Goal: Transaction & Acquisition: Obtain resource

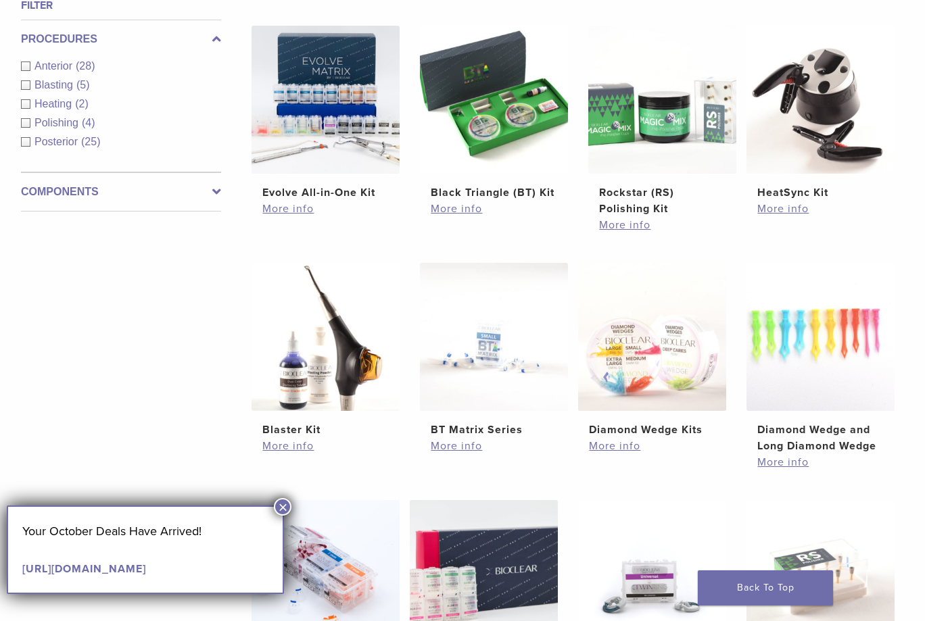
scroll to position [514, 0]
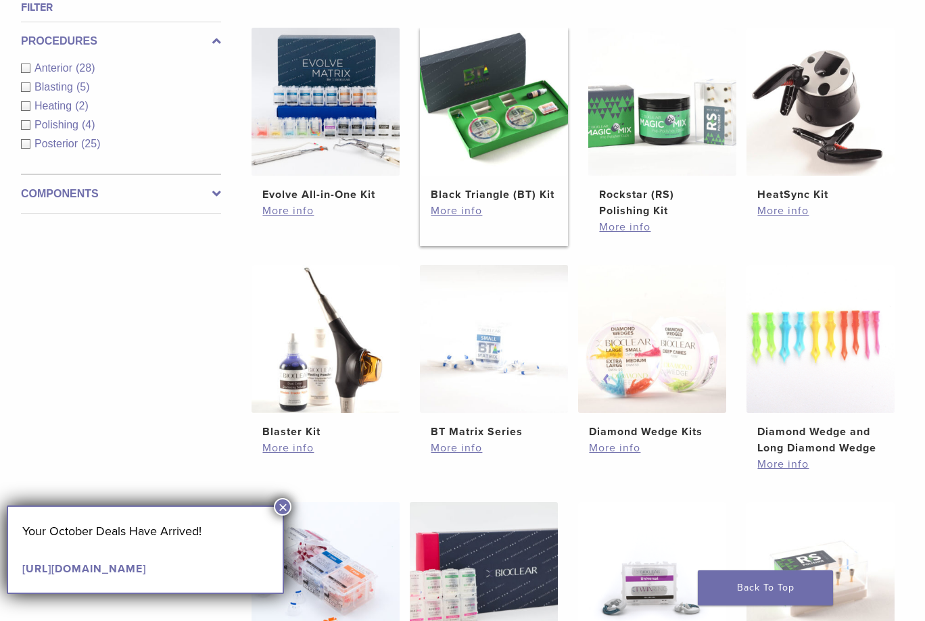
click at [480, 135] on img at bounding box center [494, 102] width 148 height 148
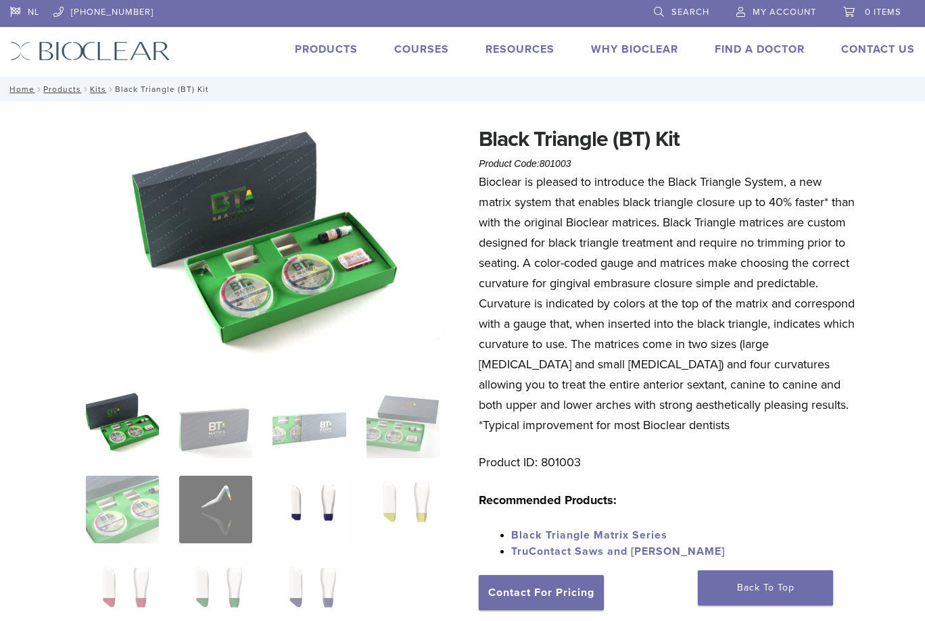
click at [301, 508] on img at bounding box center [308, 510] width 73 height 68
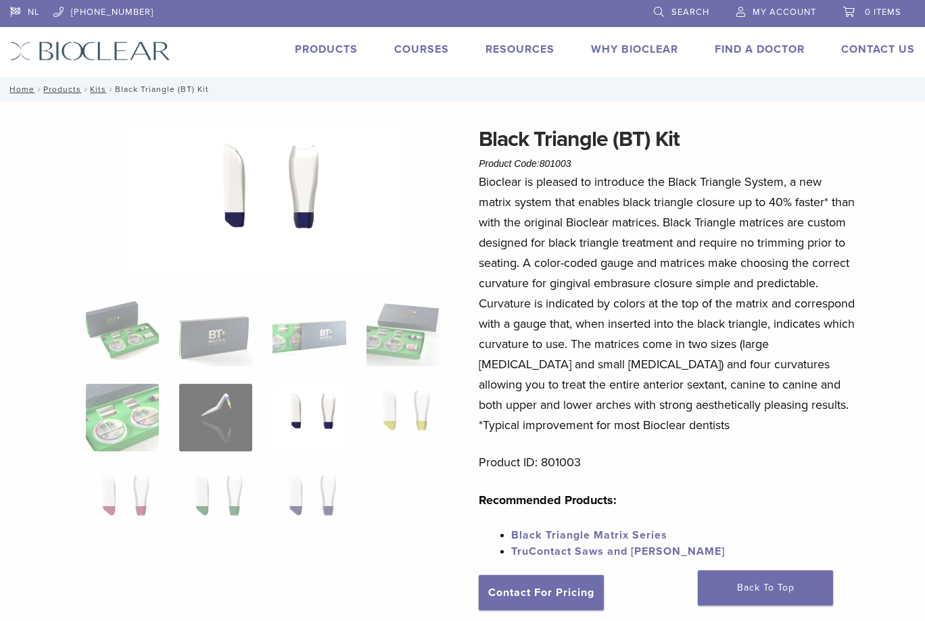
click at [341, 424] on img at bounding box center [308, 418] width 73 height 68
click at [327, 424] on img at bounding box center [308, 418] width 73 height 68
click at [219, 420] on img at bounding box center [215, 418] width 73 height 68
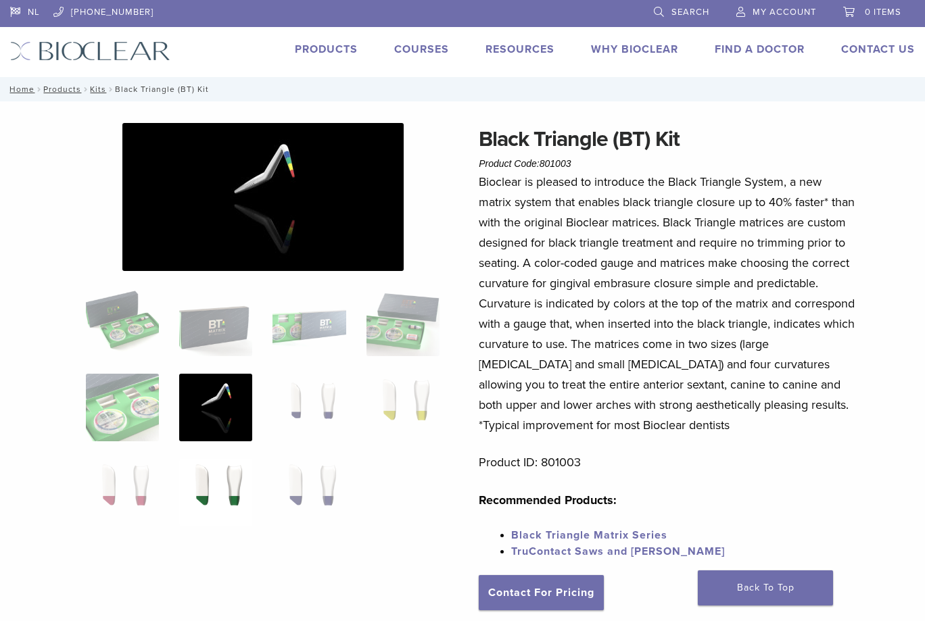
click at [233, 489] on img at bounding box center [215, 493] width 73 height 68
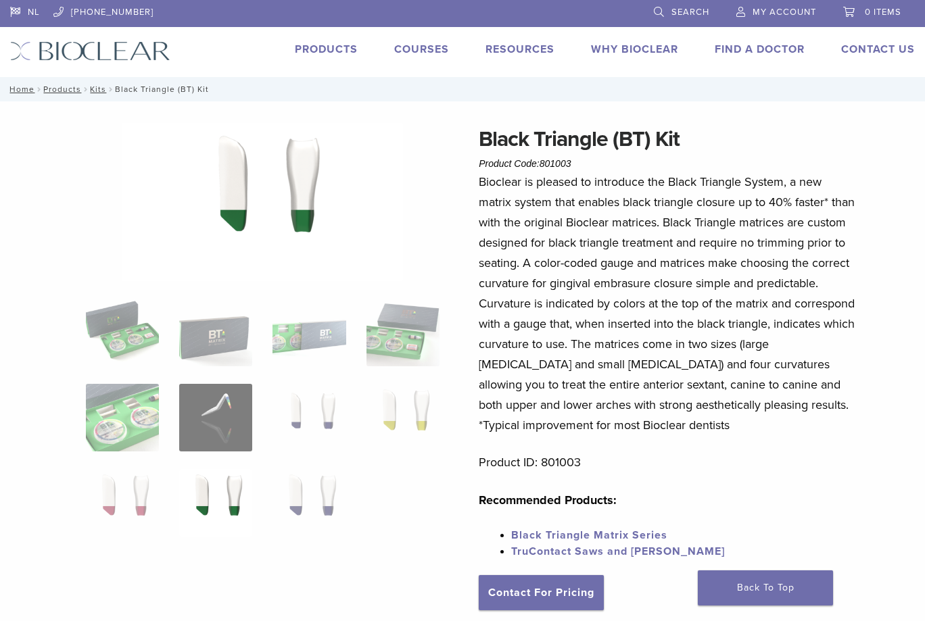
click at [413, 45] on link "Courses" at bounding box center [421, 50] width 55 height 14
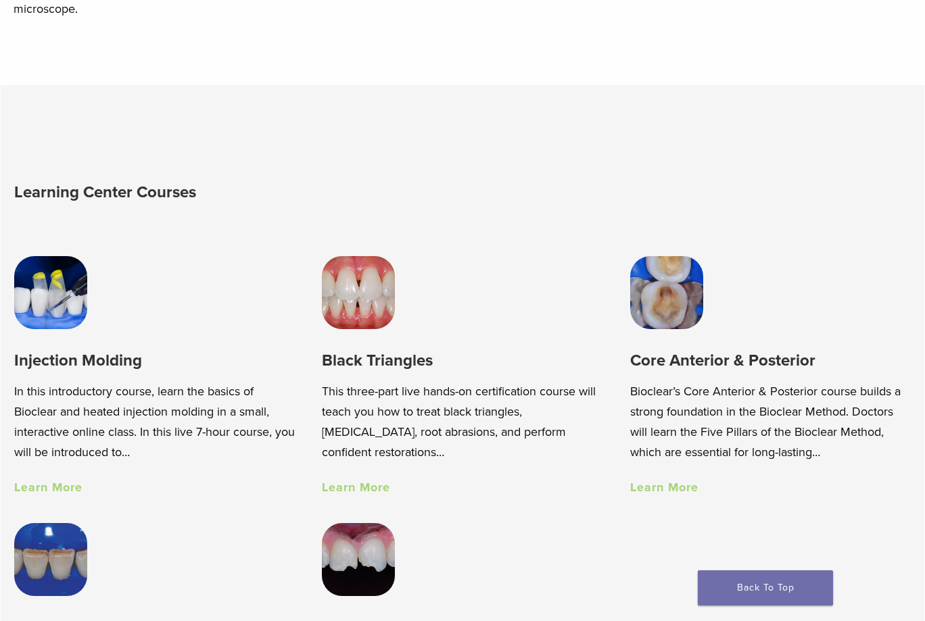
scroll to position [806, 0]
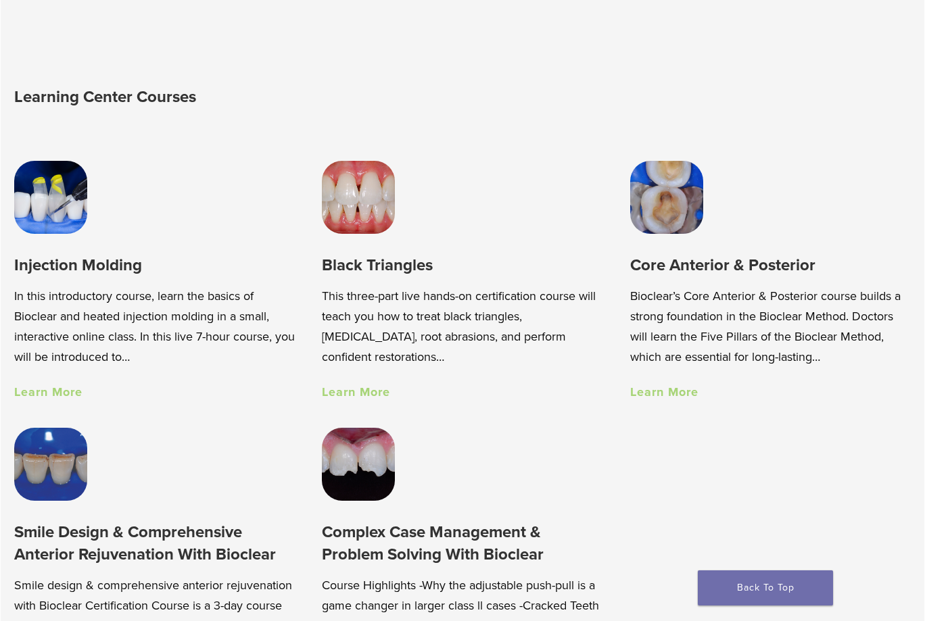
click at [356, 393] on link "Learn More" at bounding box center [356, 392] width 68 height 15
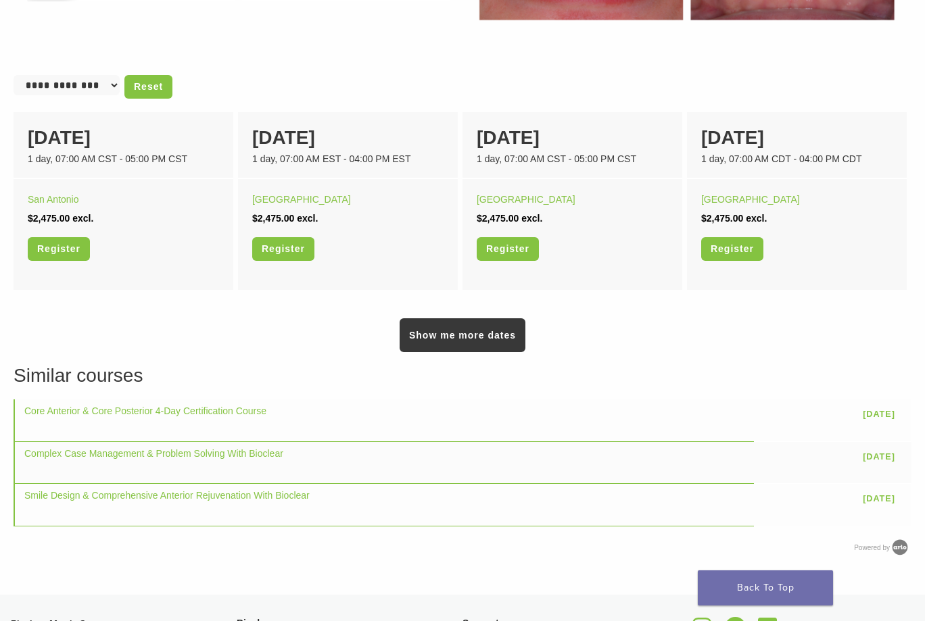
scroll to position [841, 0]
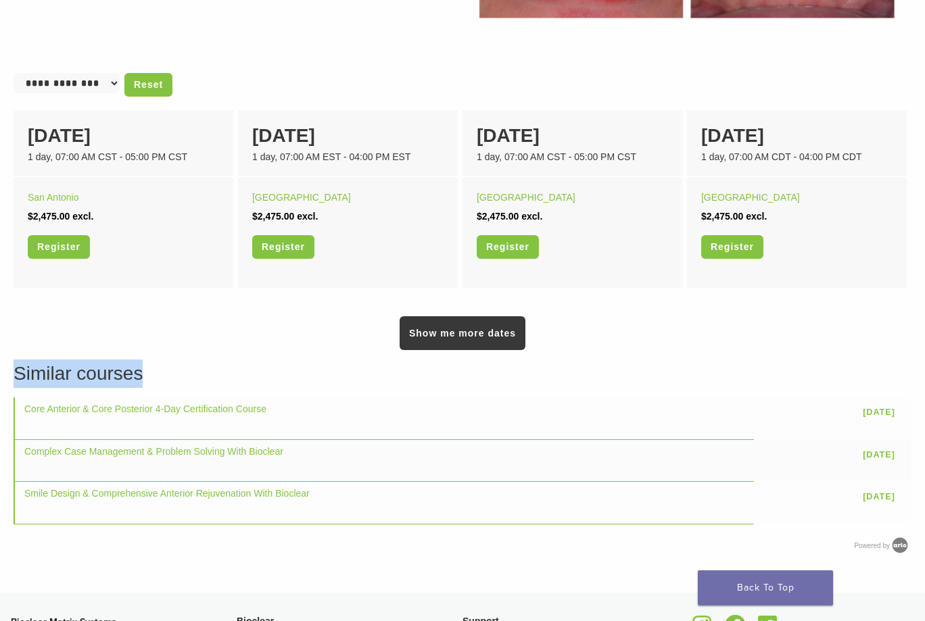
drag, startPoint x: 924, startPoint y: 385, endPoint x: 920, endPoint y: 230, distance: 154.2
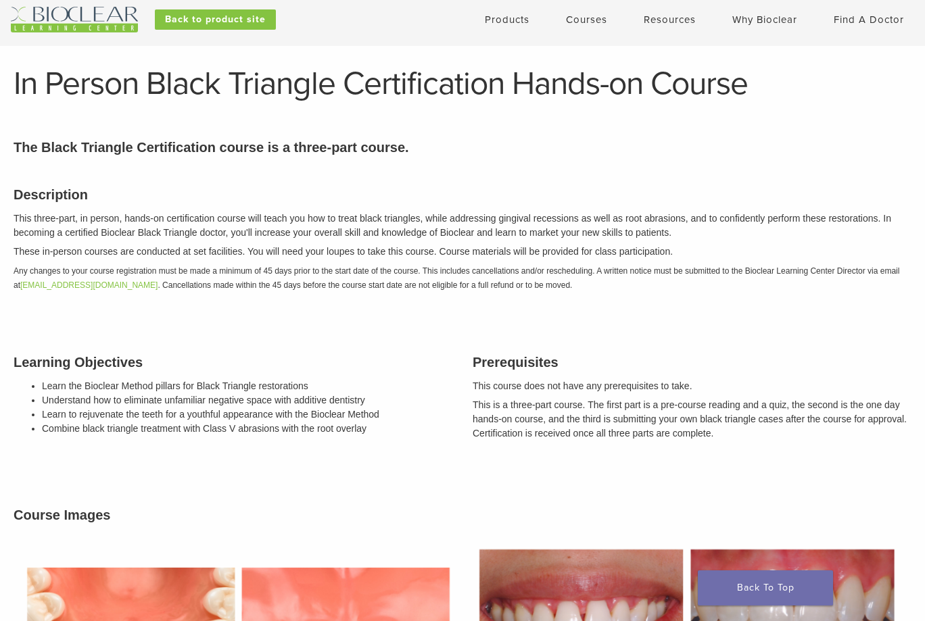
scroll to position [0, 0]
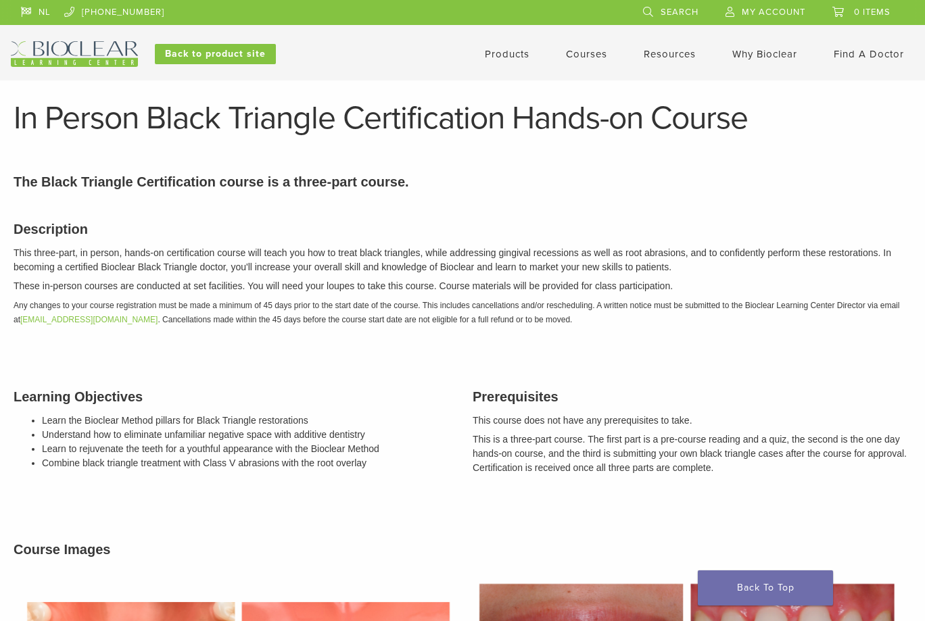
click at [499, 57] on link "Products" at bounding box center [507, 54] width 45 height 12
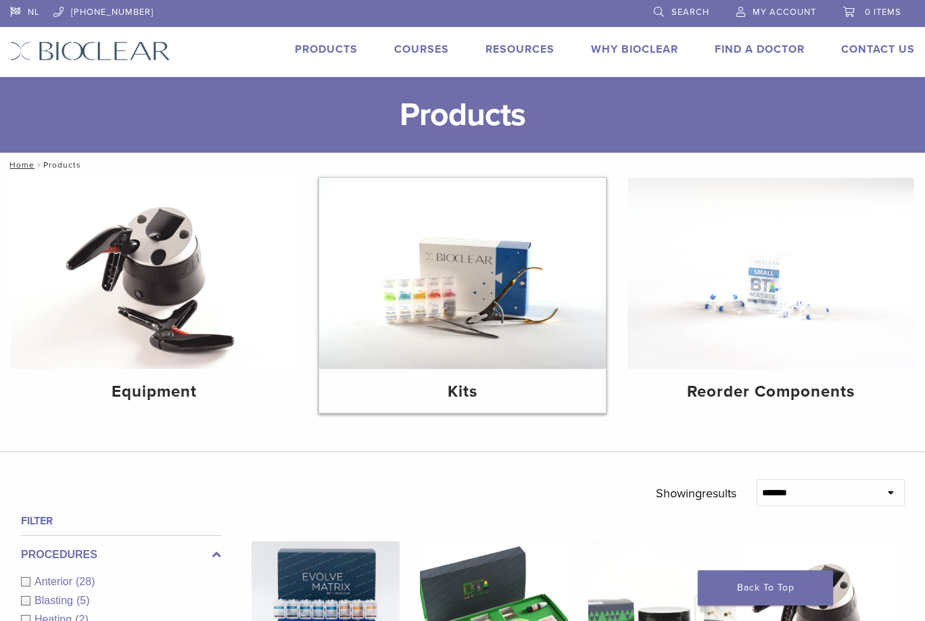
click at [461, 391] on h4 "Kits" at bounding box center [462, 392] width 265 height 24
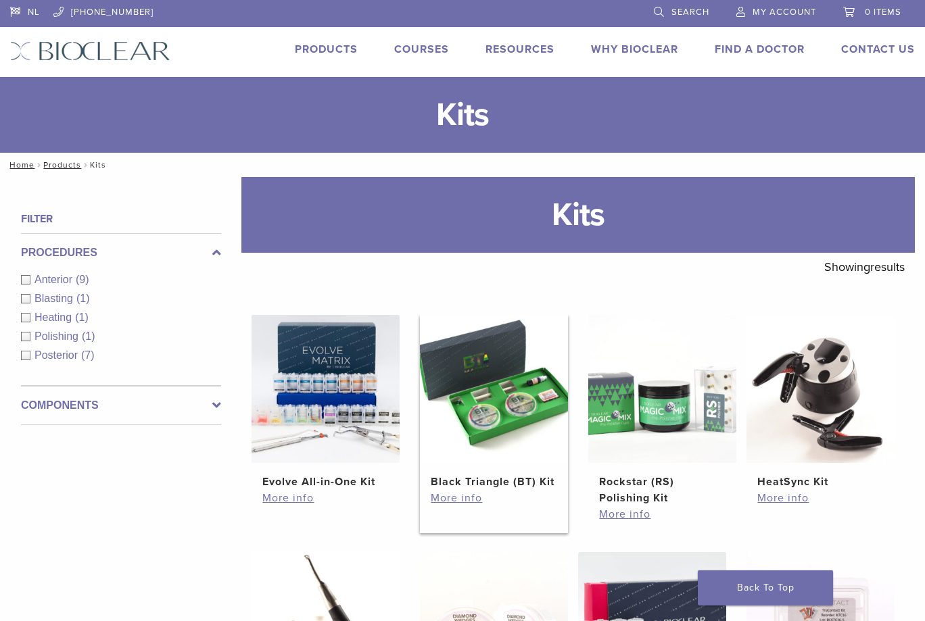
click at [499, 428] on img at bounding box center [494, 389] width 148 height 148
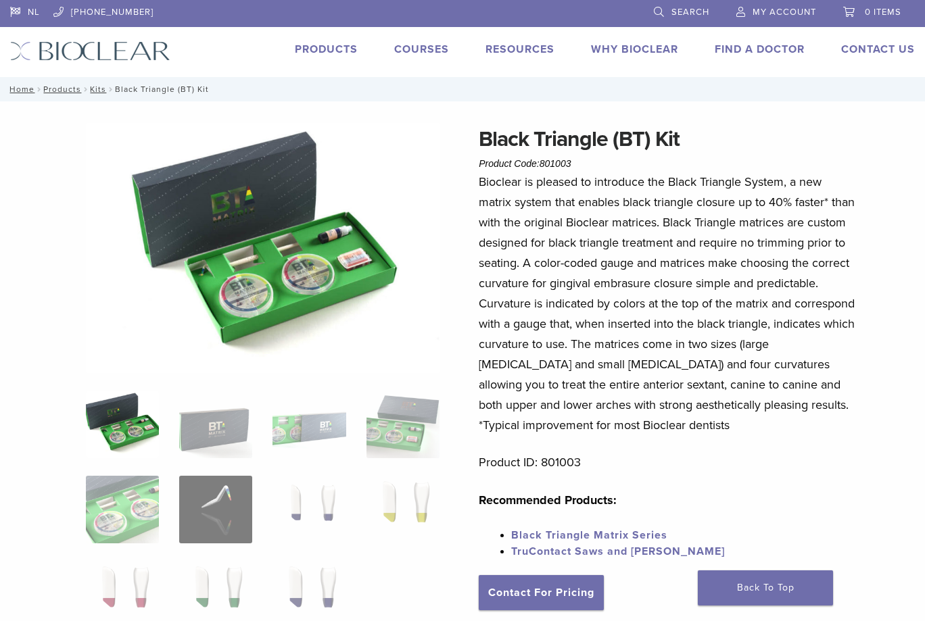
scroll to position [543, 0]
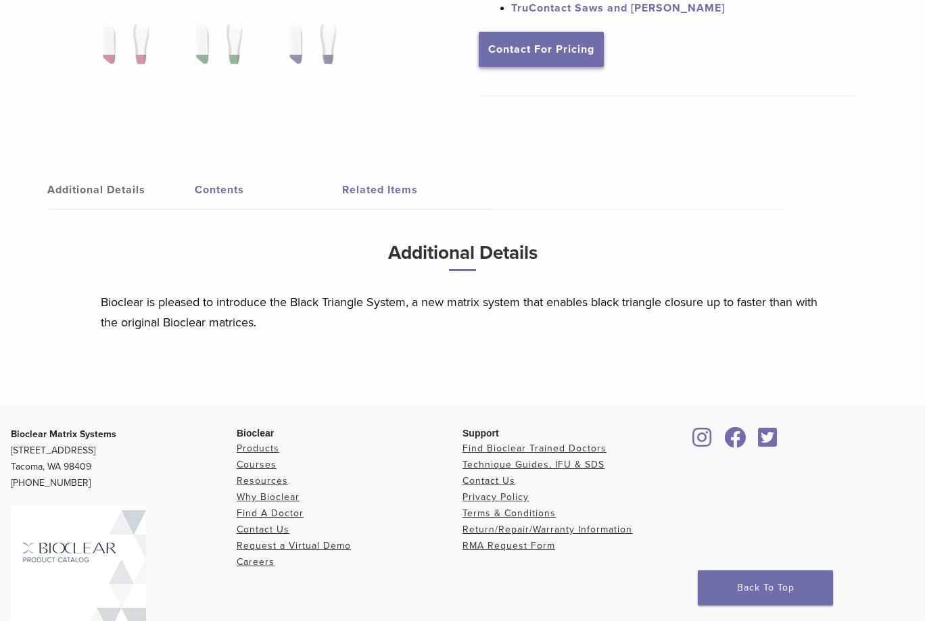
click at [544, 54] on link "Contact For Pricing" at bounding box center [541, 49] width 125 height 35
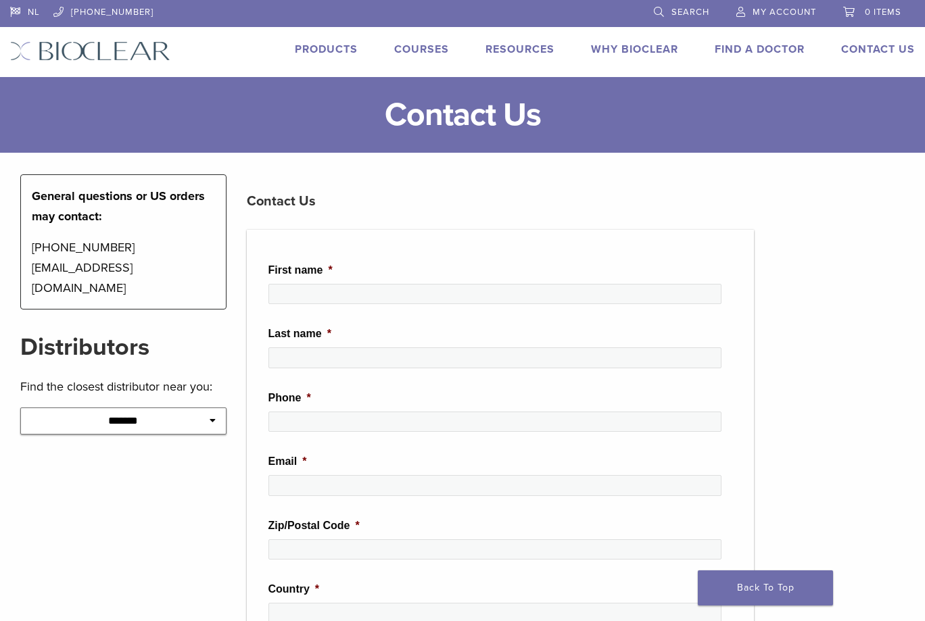
click at [203, 408] on select "**********" at bounding box center [123, 421] width 206 height 27
select select "**********"
click at [20, 408] on select "**********" at bounding box center [123, 421] width 206 height 27
